Goal: Task Accomplishment & Management: Manage account settings

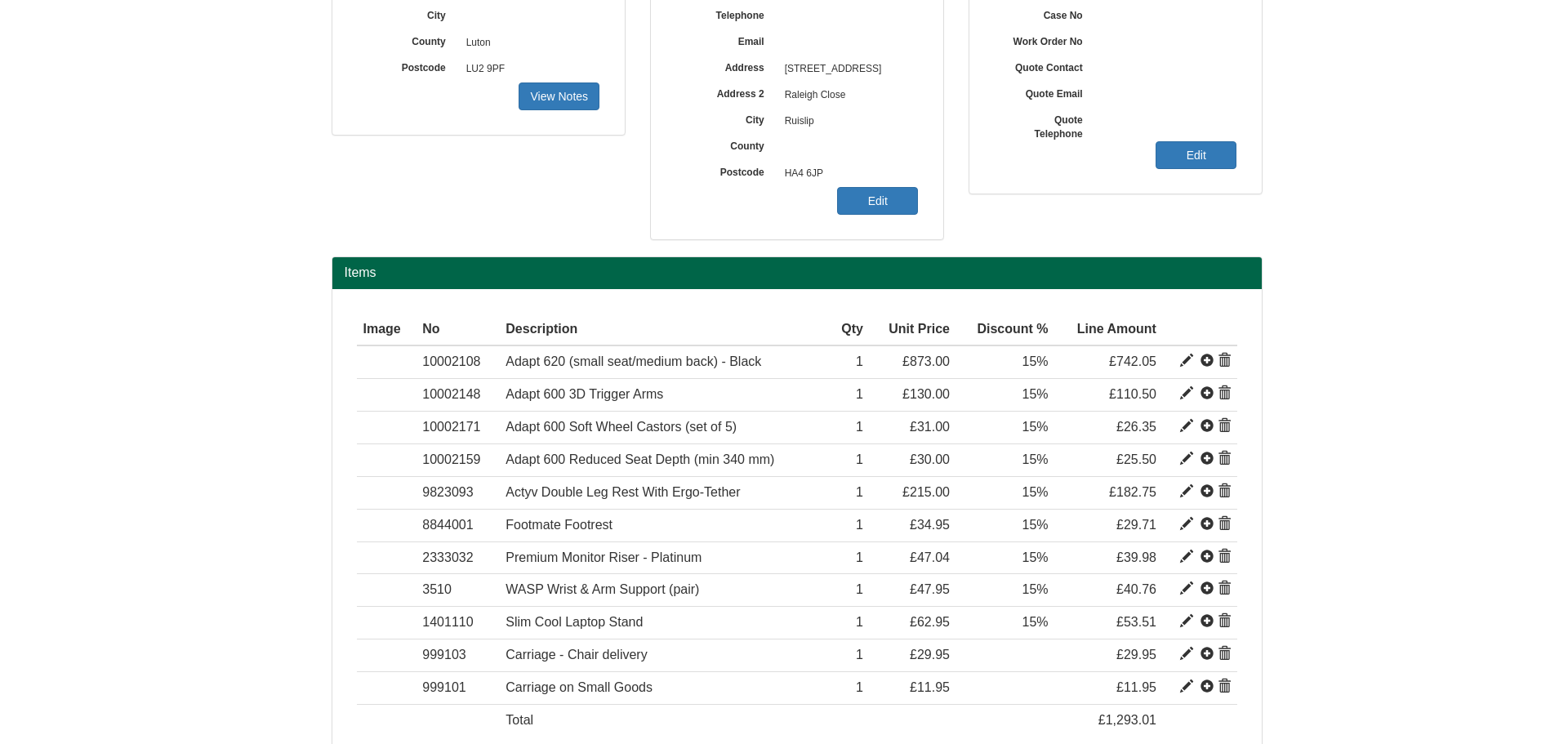
scroll to position [326, 0]
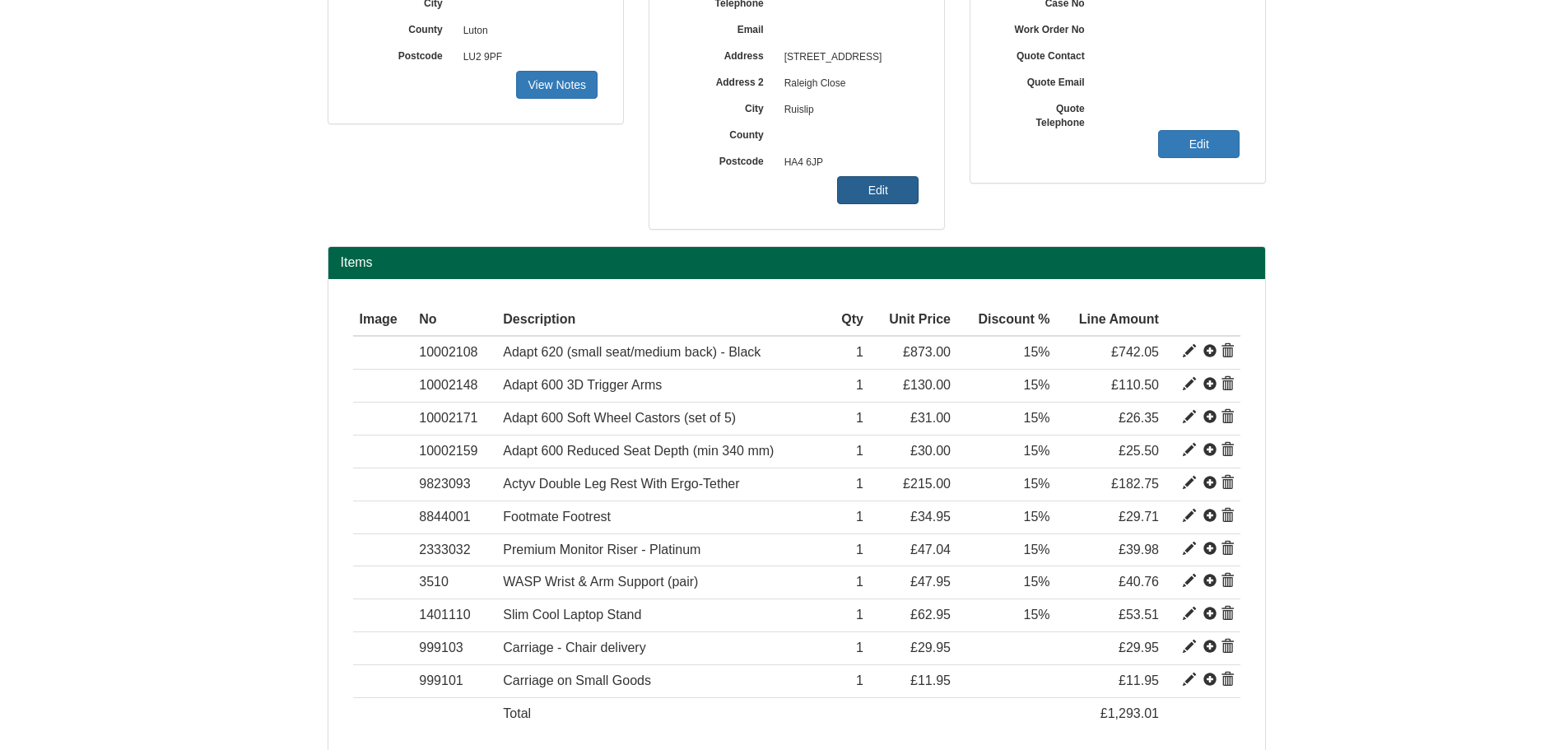
click at [898, 202] on link "Edit" at bounding box center [878, 191] width 82 height 28
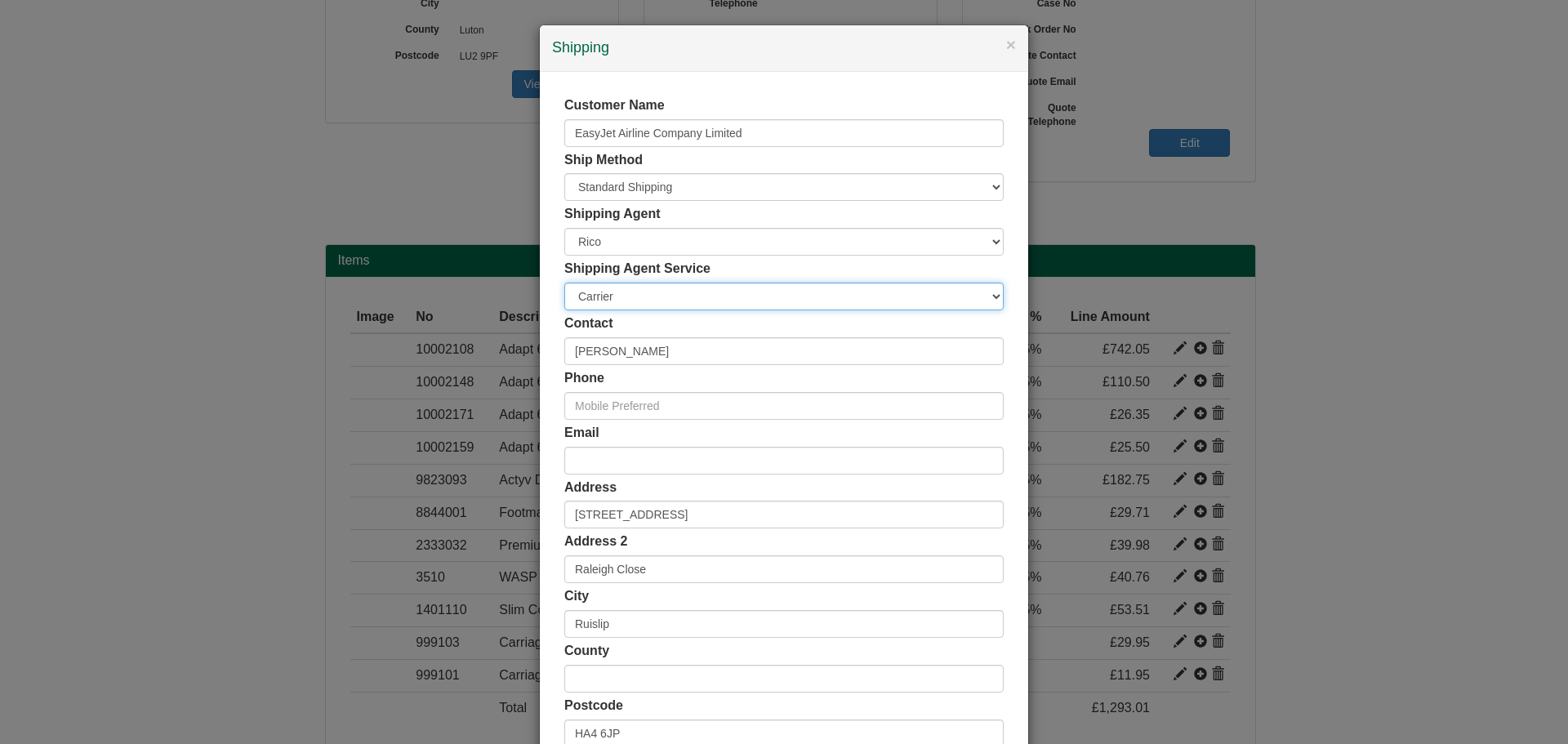
click at [723, 288] on select "Carrier White Glove" at bounding box center [784, 296] width 440 height 28
select select "TS-DELASS"
click at [565, 282] on select "Carrier White Glove" at bounding box center [784, 296] width 440 height 28
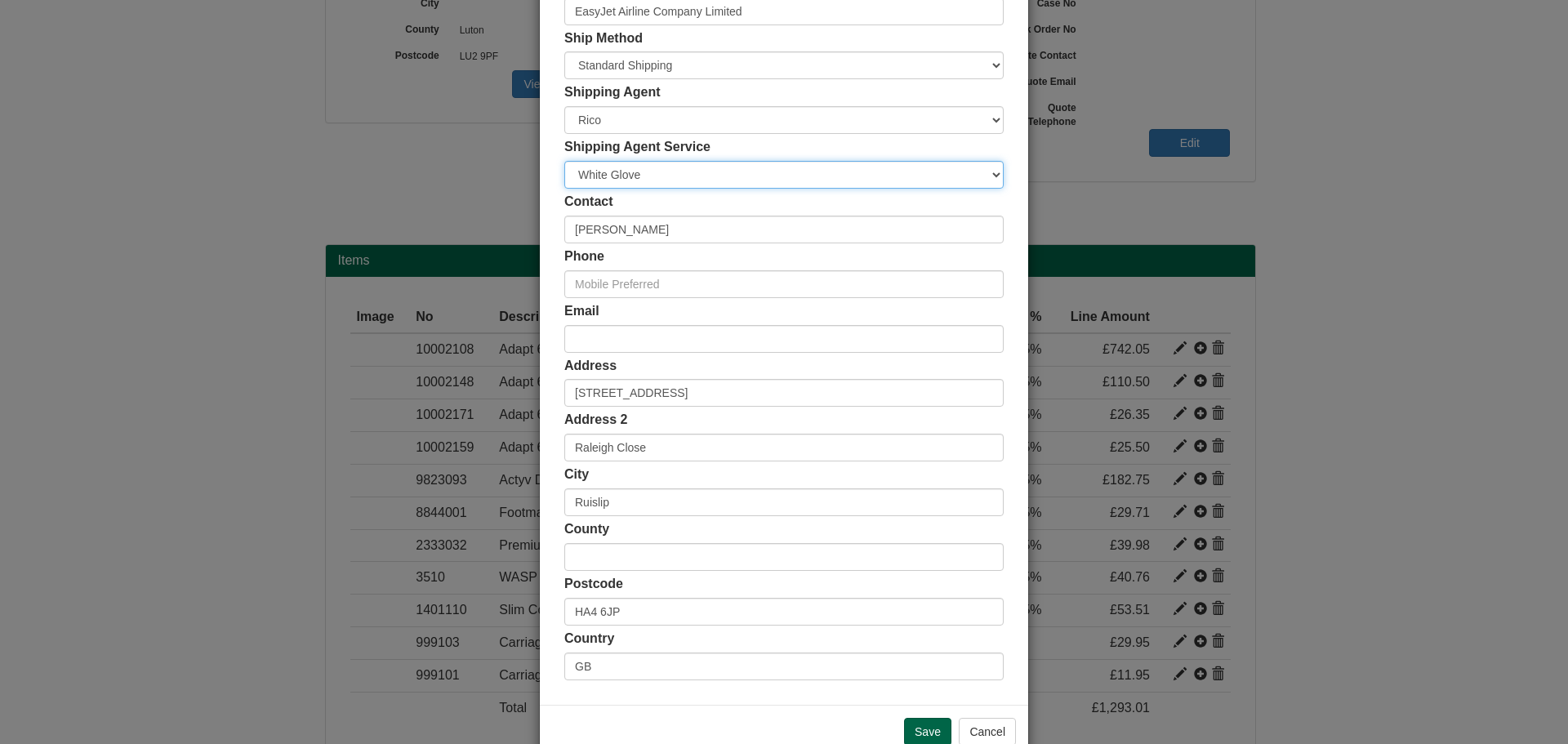
scroll to position [161, 0]
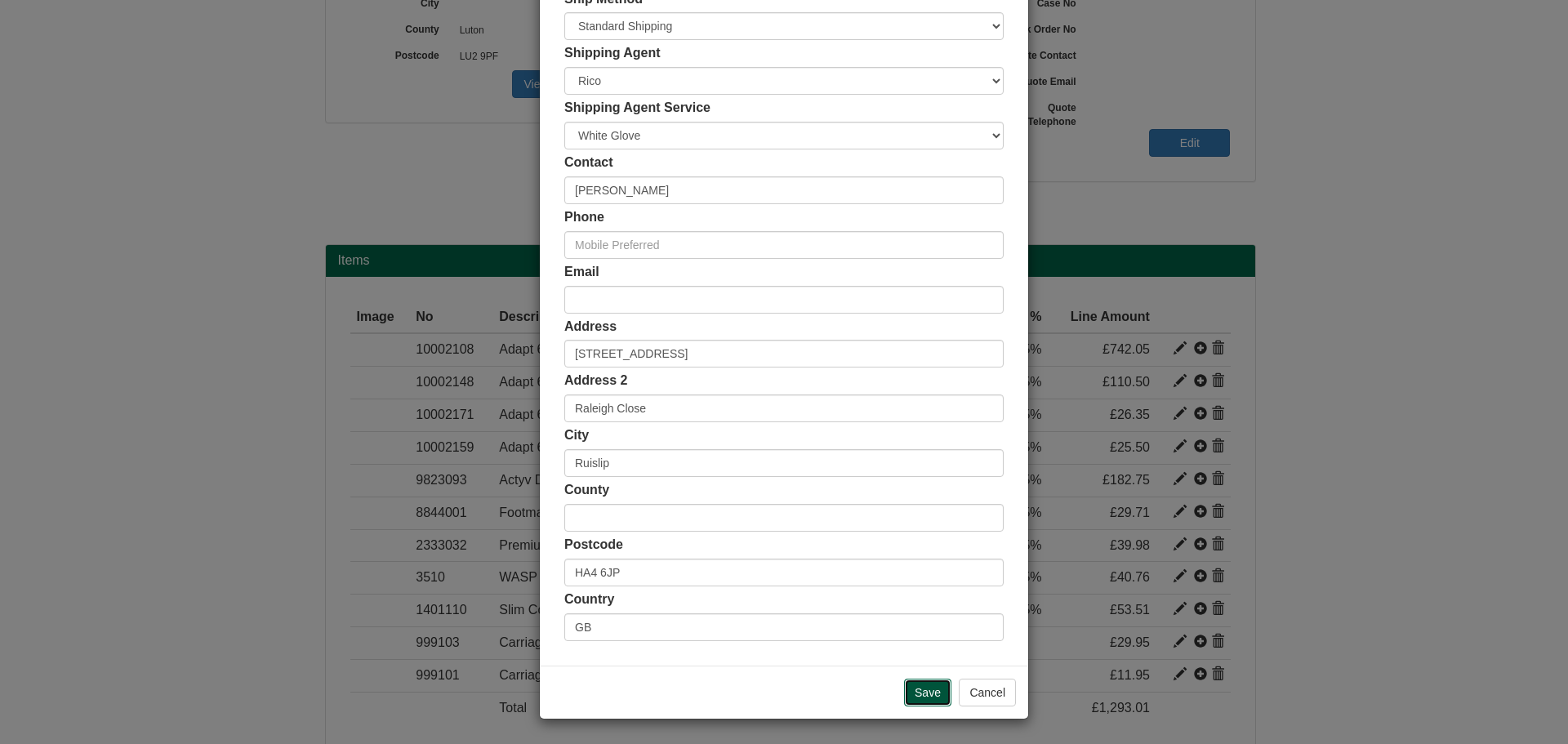
click at [920, 678] on input "Save" at bounding box center [928, 692] width 47 height 28
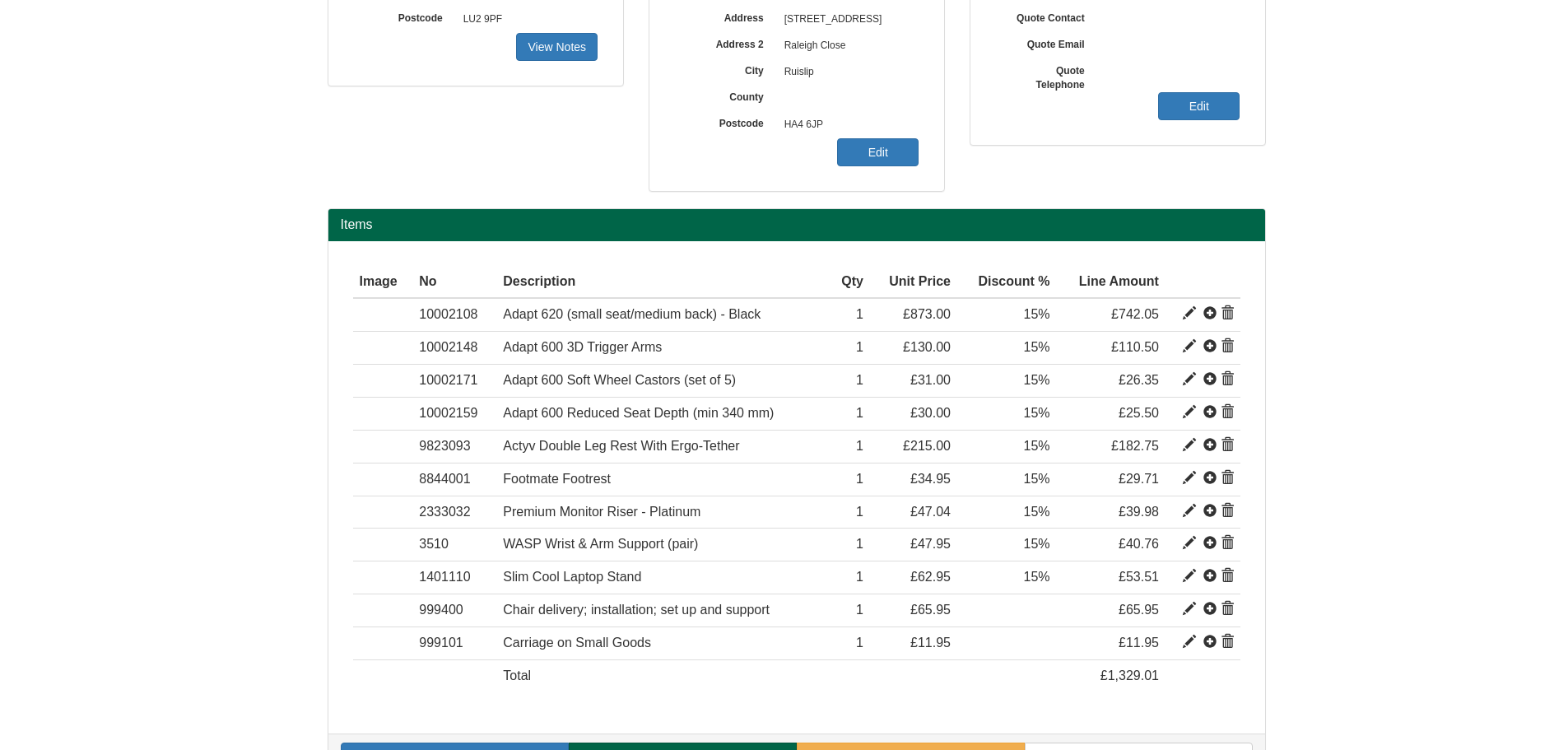
scroll to position [413, 0]
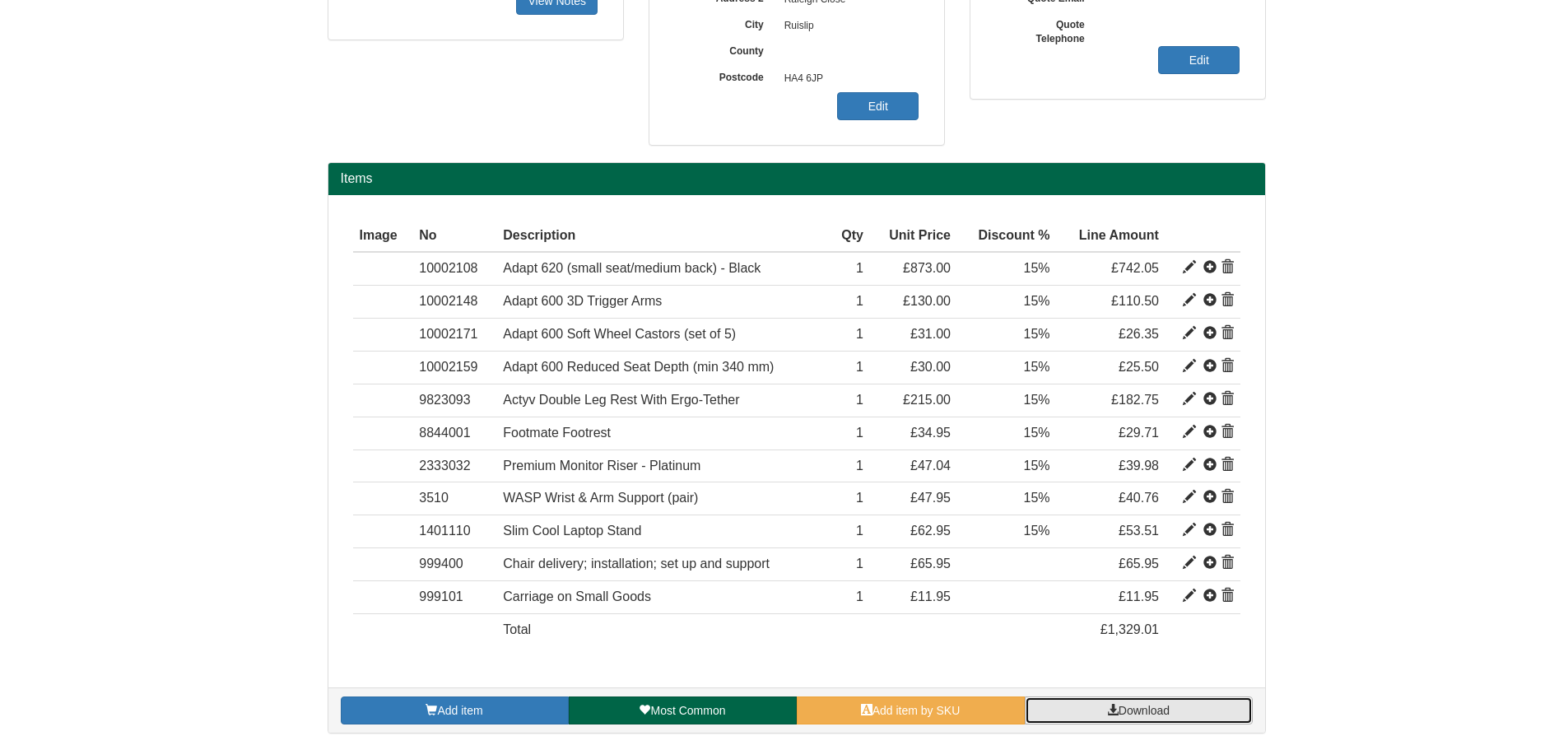
click at [1174, 708] on link "Download" at bounding box center [1138, 710] width 228 height 28
